Goal: Transaction & Acquisition: Book appointment/travel/reservation

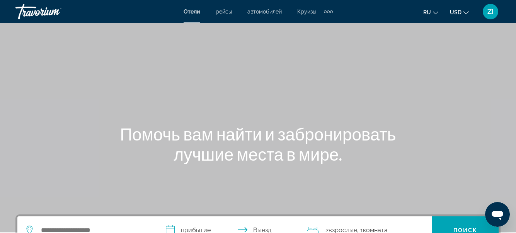
click at [333, 190] on div "Main content" at bounding box center [258, 116] width 516 height 232
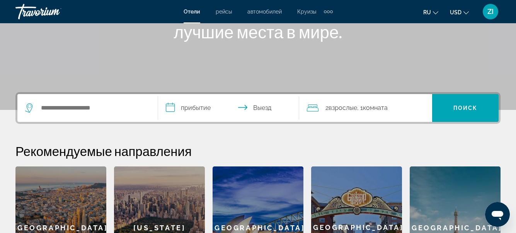
scroll to position [124, 0]
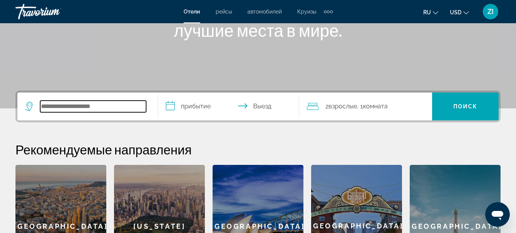
click at [95, 108] on input "Search hotel destination" at bounding box center [93, 106] width 106 height 12
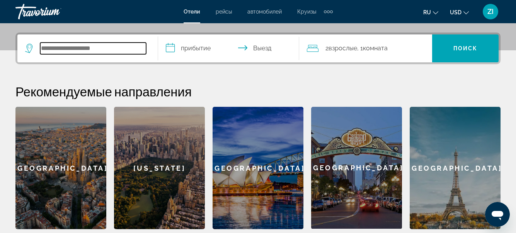
scroll to position [189, 0]
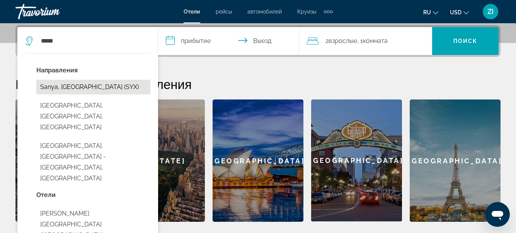
click at [104, 86] on button "Sanya, [GEOGRAPHIC_DATA] (SYX)" at bounding box center [93, 87] width 114 height 15
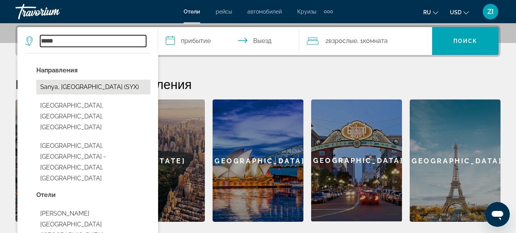
type input "**********"
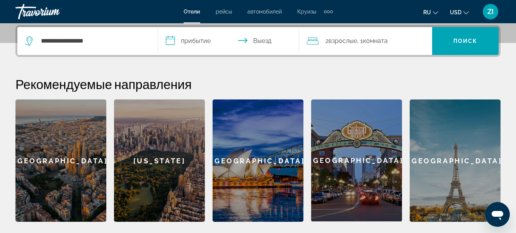
click at [203, 41] on input "**********" at bounding box center [230, 42] width 144 height 30
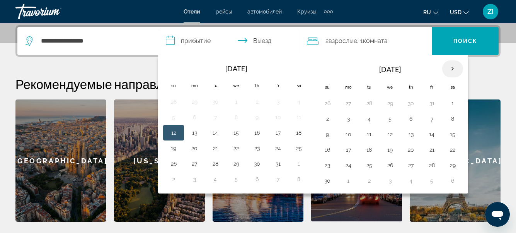
click at [450, 67] on th "Next month" at bounding box center [452, 68] width 21 height 17
click at [175, 71] on th "Previous month" at bounding box center [173, 68] width 21 height 17
click at [260, 165] on button "30" at bounding box center [257, 163] width 12 height 11
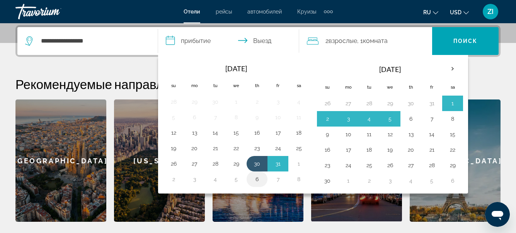
click at [261, 178] on button "6" at bounding box center [257, 179] width 12 height 11
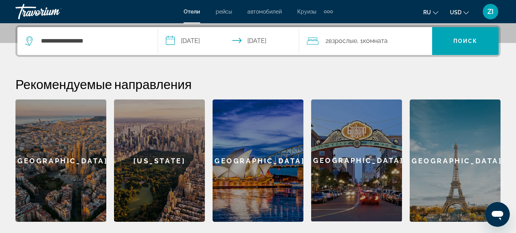
click at [172, 40] on input "**********" at bounding box center [230, 42] width 144 height 30
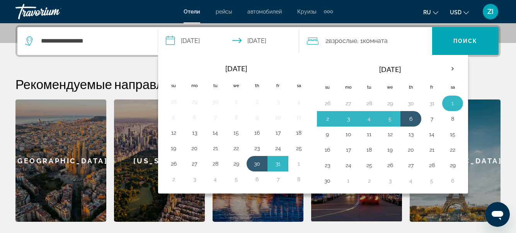
click at [452, 98] on button "1" at bounding box center [452, 103] width 12 height 11
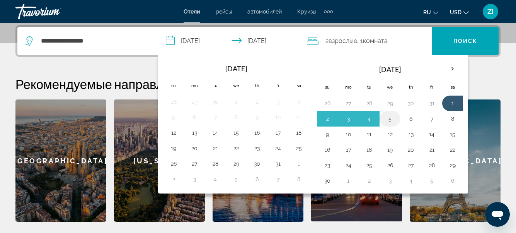
click at [390, 119] on button "5" at bounding box center [390, 118] width 12 height 11
type input "**********"
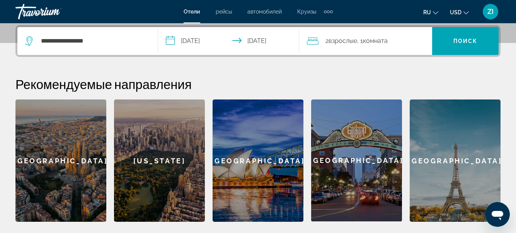
click at [327, 42] on span "2 Взрослый Взрослые" at bounding box center [341, 41] width 32 height 11
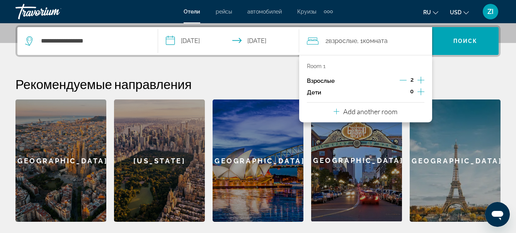
click at [417, 92] on icon "Increment children" at bounding box center [420, 91] width 7 height 7
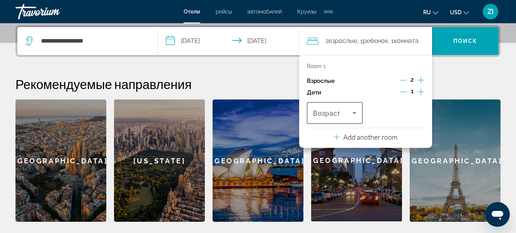
click at [357, 112] on icon "Travelers: 2 adults, 1 child" at bounding box center [354, 112] width 9 height 9
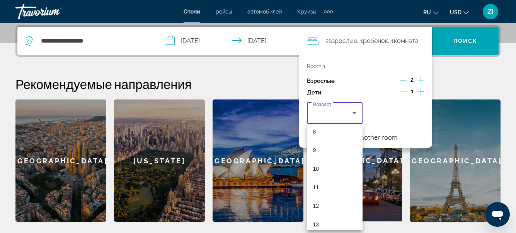
scroll to position [155, 0]
click at [325, 188] on mat-option "11" at bounding box center [335, 185] width 56 height 19
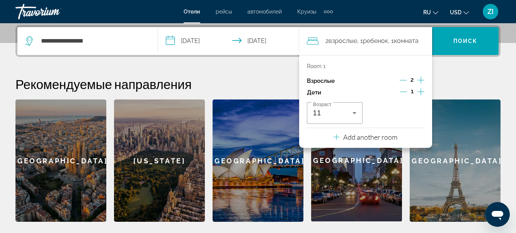
click at [419, 88] on icon "Increment children" at bounding box center [420, 91] width 7 height 9
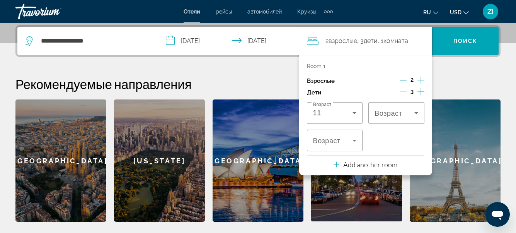
click at [404, 92] on icon "Decrement children" at bounding box center [403, 91] width 7 height 7
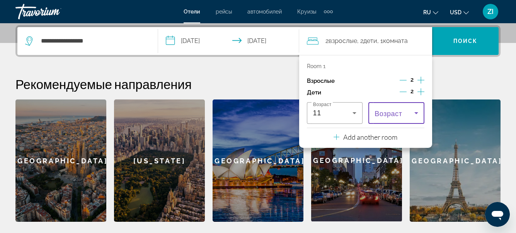
click at [416, 111] on icon "Travelers: 2 adults, 2 children" at bounding box center [416, 112] width 9 height 9
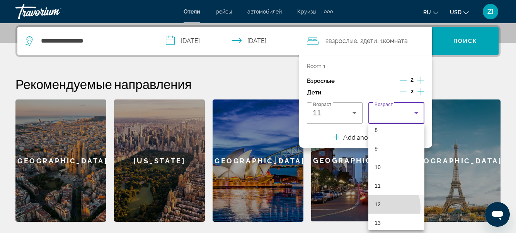
click at [383, 207] on mat-option "12" at bounding box center [396, 204] width 56 height 19
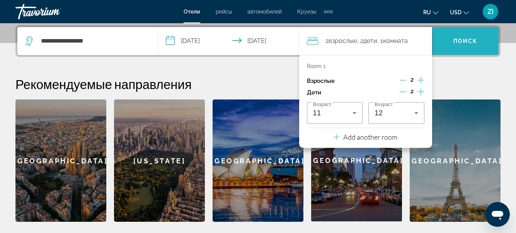
click at [465, 43] on span "Поиск" at bounding box center [465, 41] width 24 height 6
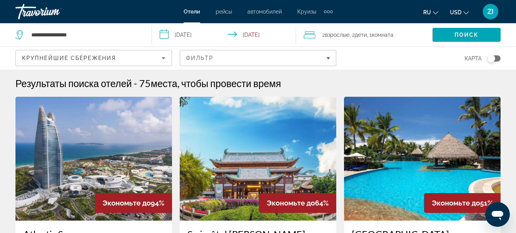
click at [111, 151] on img "Main content" at bounding box center [93, 159] width 157 height 124
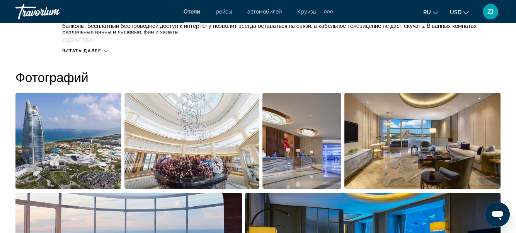
scroll to position [499, 0]
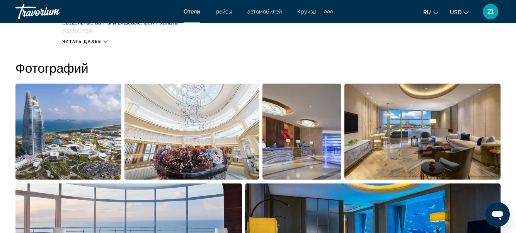
click at [197, 138] on img "Open full-screen image slider" at bounding box center [191, 131] width 135 height 96
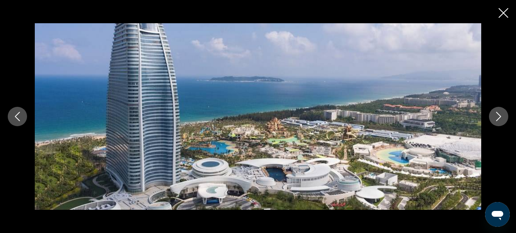
click at [503, 114] on button "Next image" at bounding box center [498, 116] width 19 height 19
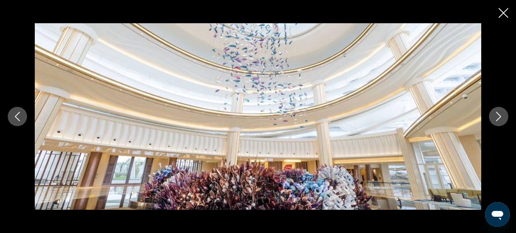
click at [503, 114] on button "Next image" at bounding box center [498, 116] width 19 height 19
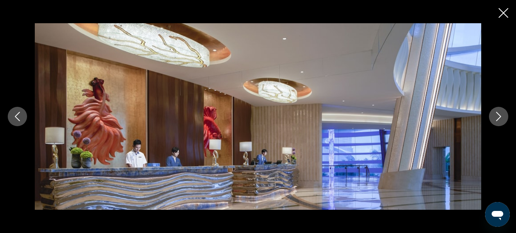
click at [503, 114] on button "Next image" at bounding box center [498, 116] width 19 height 19
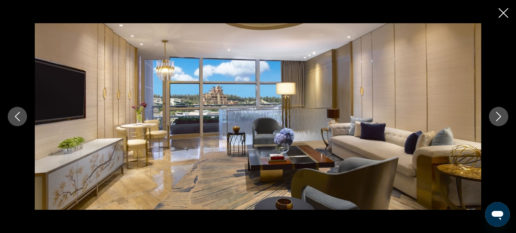
click at [503, 114] on button "Next image" at bounding box center [498, 116] width 19 height 19
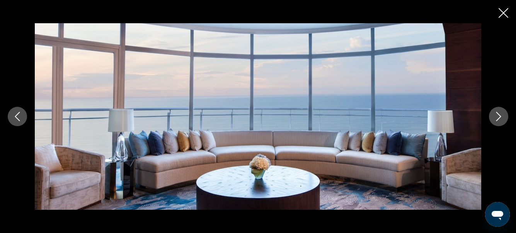
click at [503, 114] on button "Next image" at bounding box center [498, 116] width 19 height 19
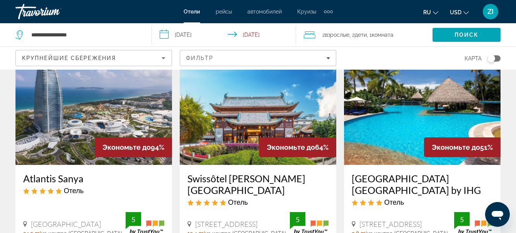
scroll to position [46, 0]
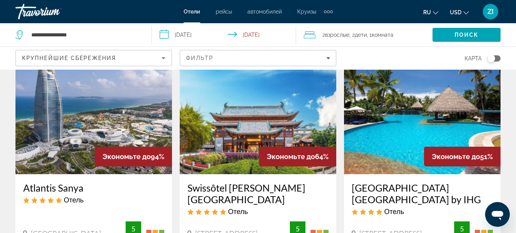
click at [241, 113] on img "Main content" at bounding box center [258, 112] width 157 height 124
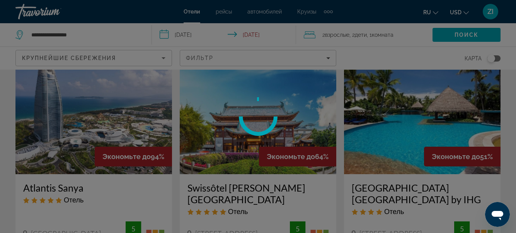
click at [241, 113] on div "**********" at bounding box center [258, 70] width 516 height 233
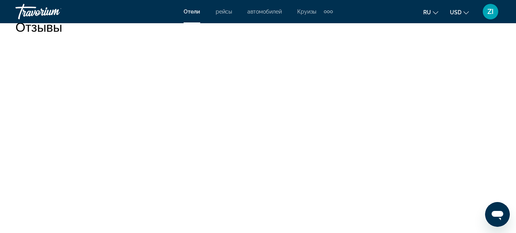
scroll to position [2428, 0]
